Goal: Task Accomplishment & Management: Manage account settings

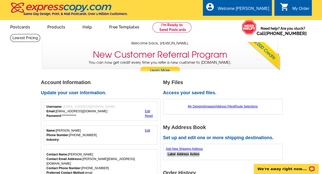
click at [149, 116] on link "Reset" at bounding box center [149, 116] width 8 height 4
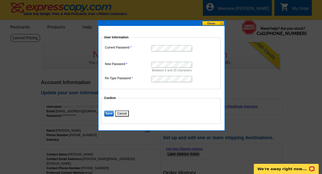
click at [194, 66] on dd "Between 6 and 20 characters" at bounding box center [161, 67] width 115 height 12
click at [111, 112] on input "Save" at bounding box center [109, 114] width 10 height 6
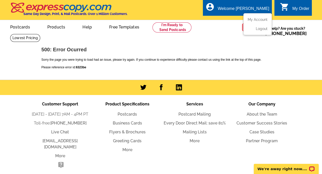
click at [257, 9] on div "Welcome [PERSON_NAME]" at bounding box center [243, 9] width 51 height 7
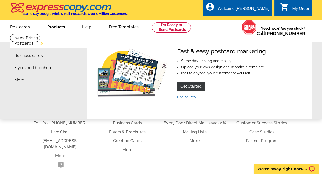
click at [57, 27] on link "Products" at bounding box center [56, 27] width 34 height 12
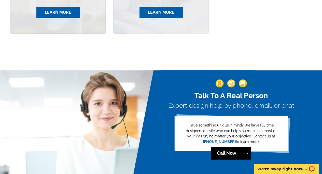
scroll to position [458, 0]
